Goal: Information Seeking & Learning: Learn about a topic

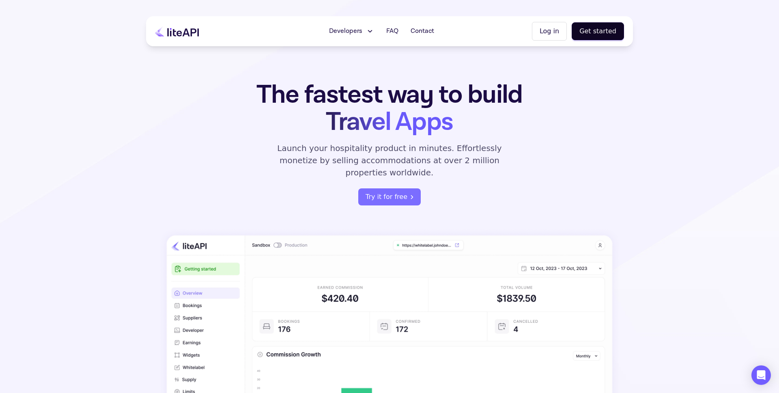
click at [367, 36] on button "Developers" at bounding box center [351, 31] width 55 height 16
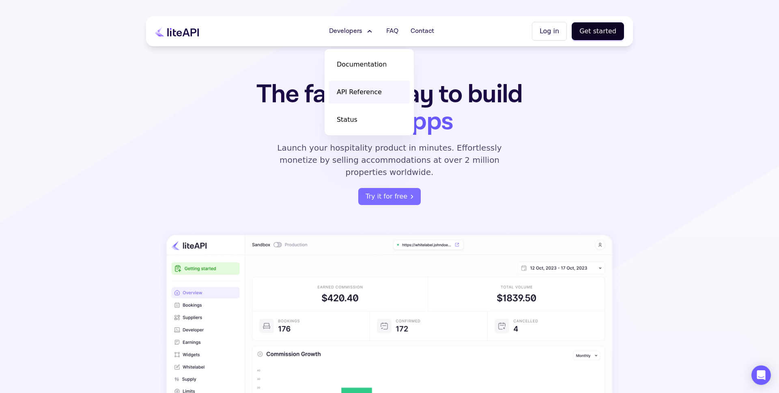
scroll to position [1, 0]
click at [356, 91] on span "API Reference" at bounding box center [359, 92] width 45 height 10
click at [202, 71] on section "The fastest way to build Travel Apps Launch your hospitality product in minutes…" at bounding box center [389, 260] width 779 height 522
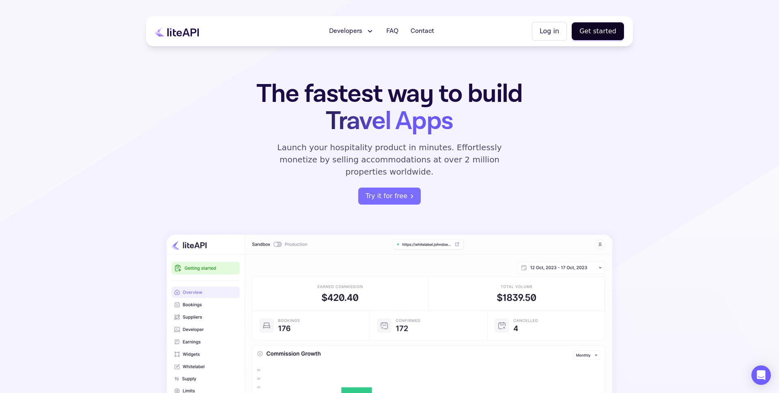
click at [557, 33] on button "Log in" at bounding box center [549, 31] width 35 height 19
click at [552, 31] on button "Log in" at bounding box center [549, 31] width 35 height 19
